Goal: Task Accomplishment & Management: Complete application form

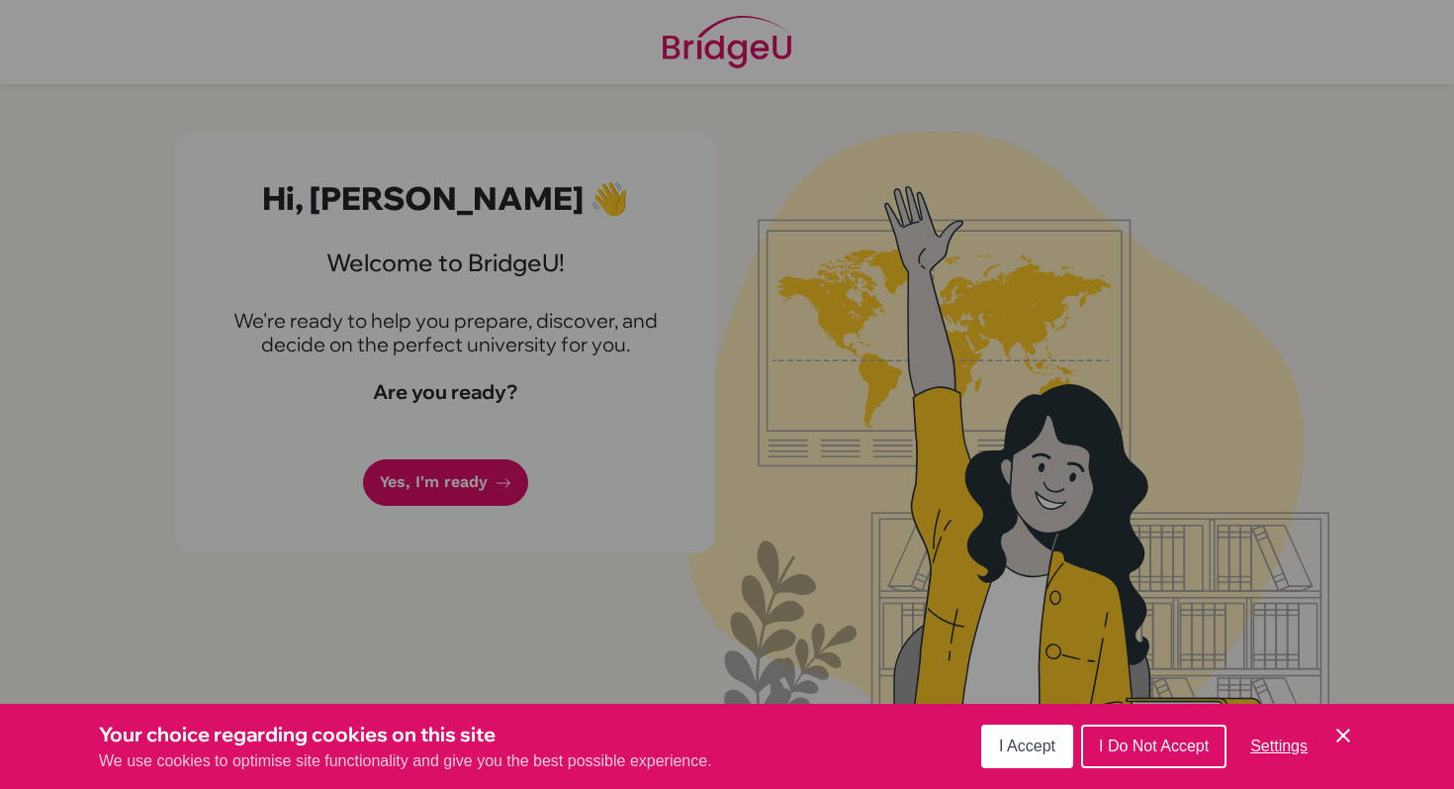
click at [1053, 739] on span "I Accept" at bounding box center [1027, 745] width 56 height 17
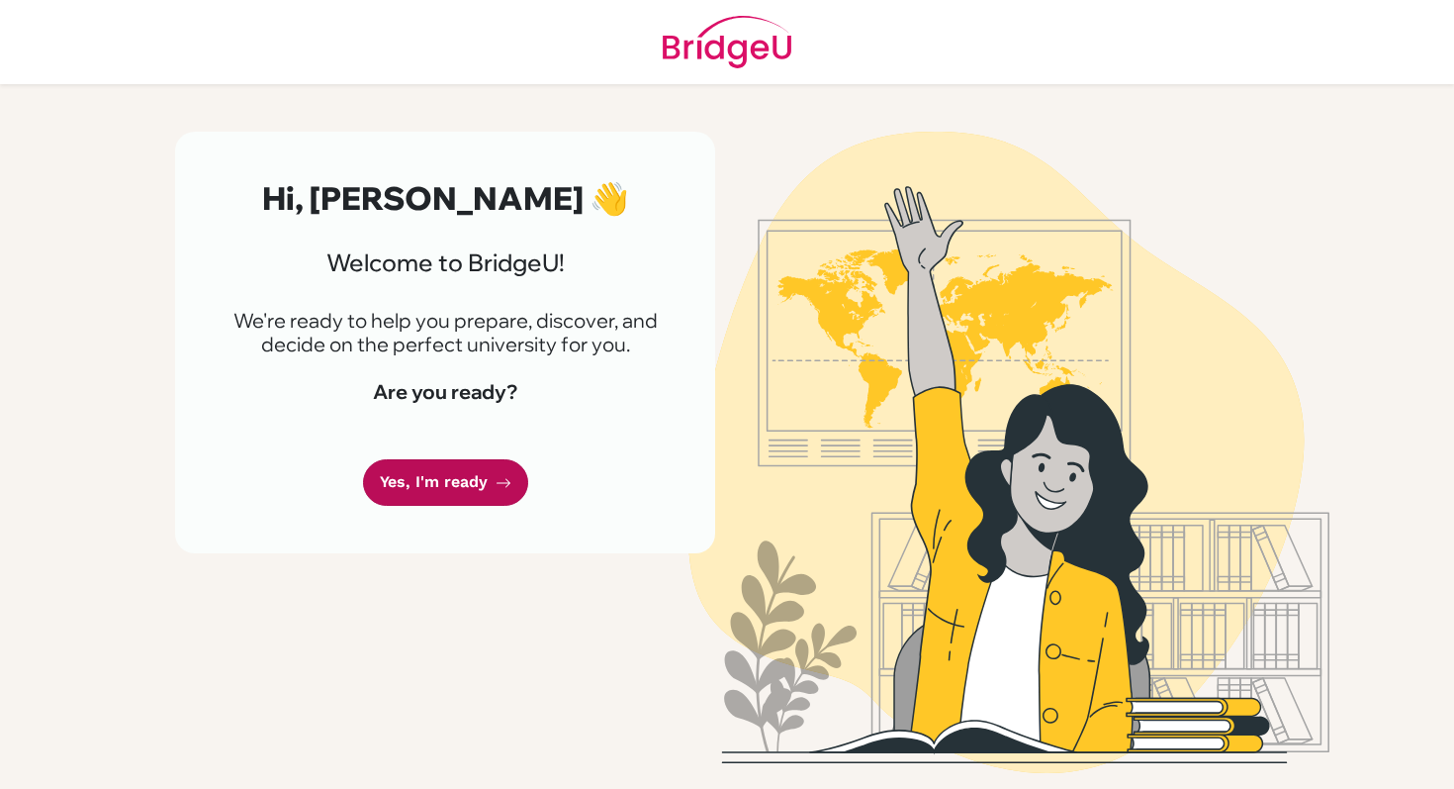
click at [440, 502] on link "Yes, I'm ready" at bounding box center [445, 482] width 165 height 47
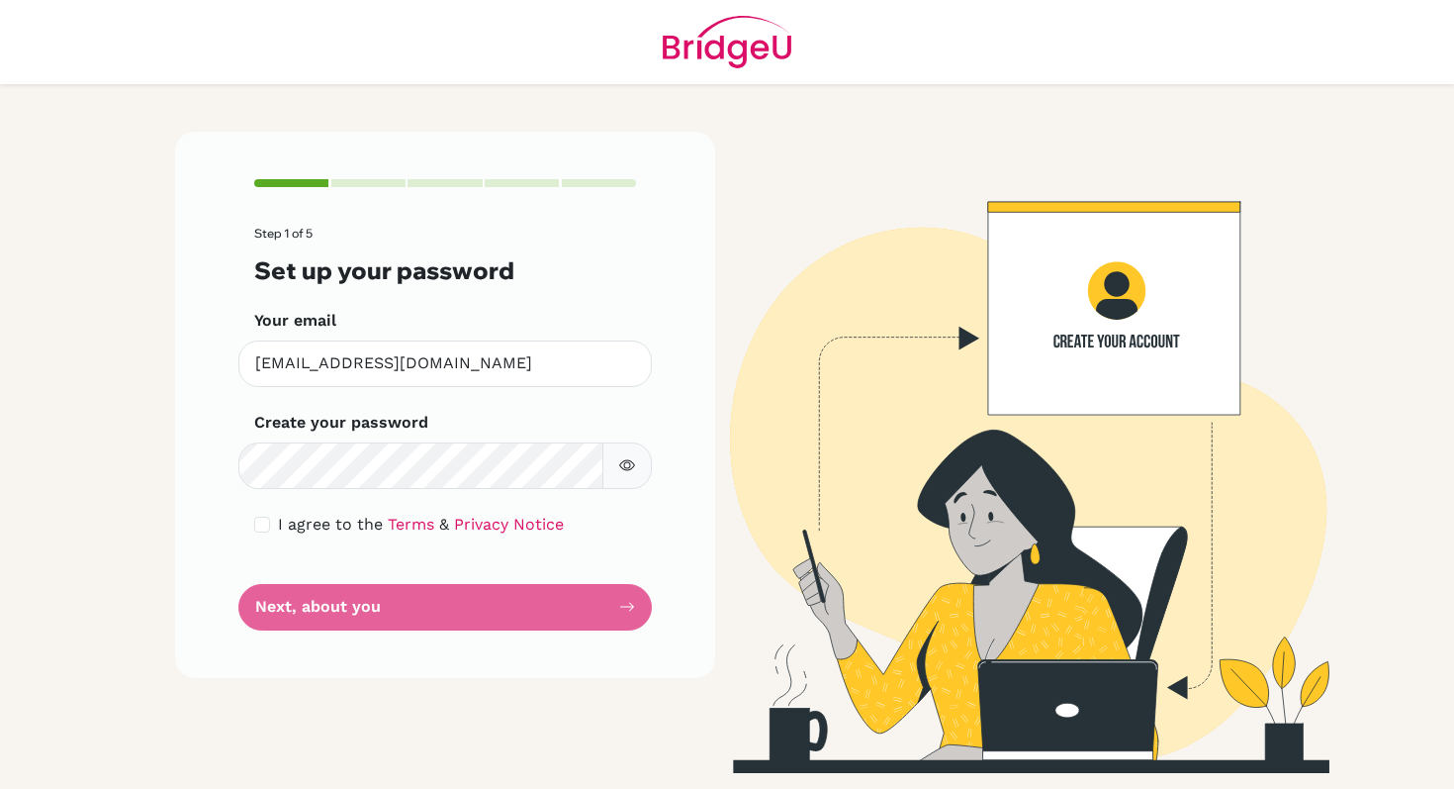
click at [270, 521] on div "I agree to the Terms & Privacy Notice" at bounding box center [445, 525] width 382 height 24
click at [261, 524] on input "checkbox" at bounding box center [262, 524] width 16 height 16
checkbox input "true"
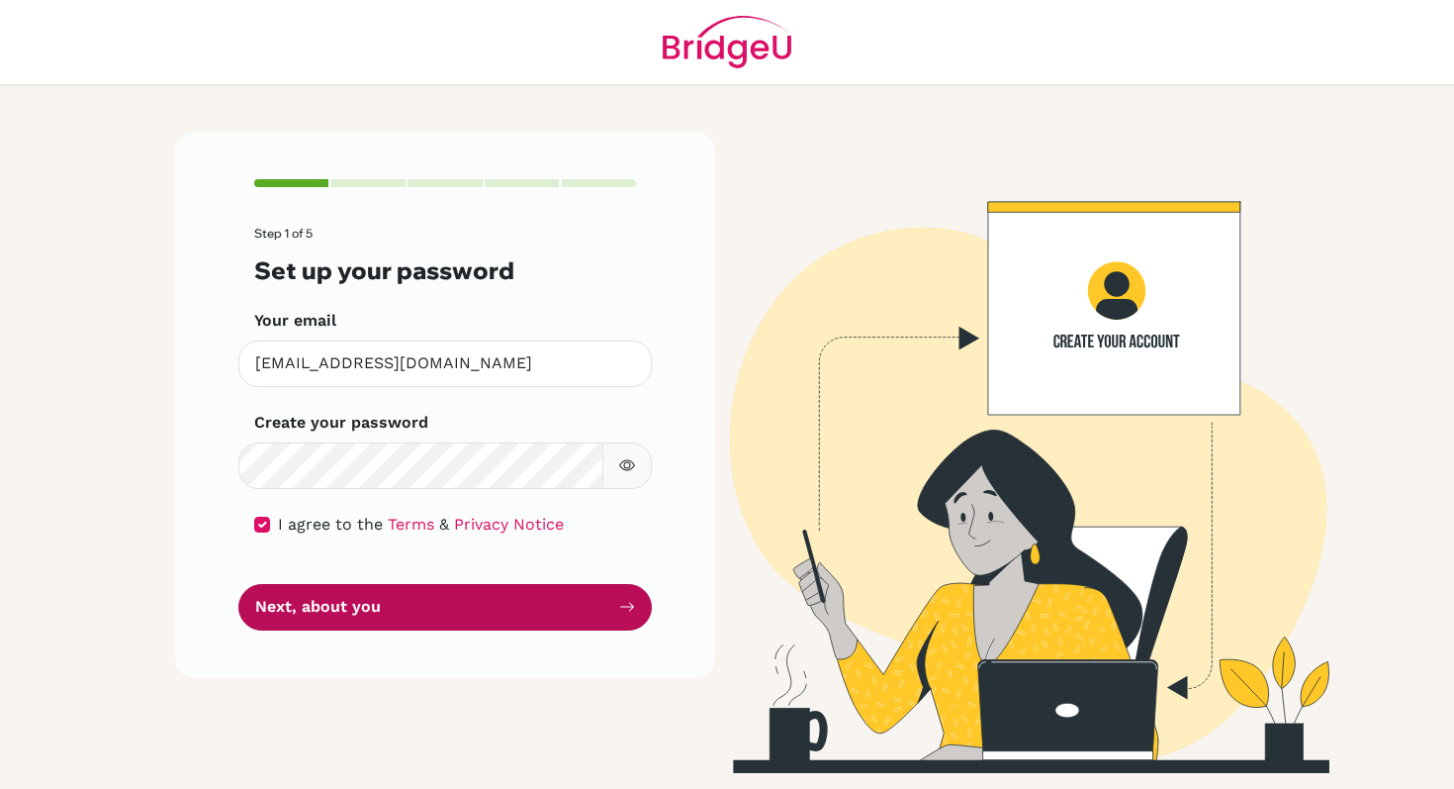
click at [358, 604] on button "Next, about you" at bounding box center [445, 607] width 414 height 47
